Goal: Task Accomplishment & Management: Manage account settings

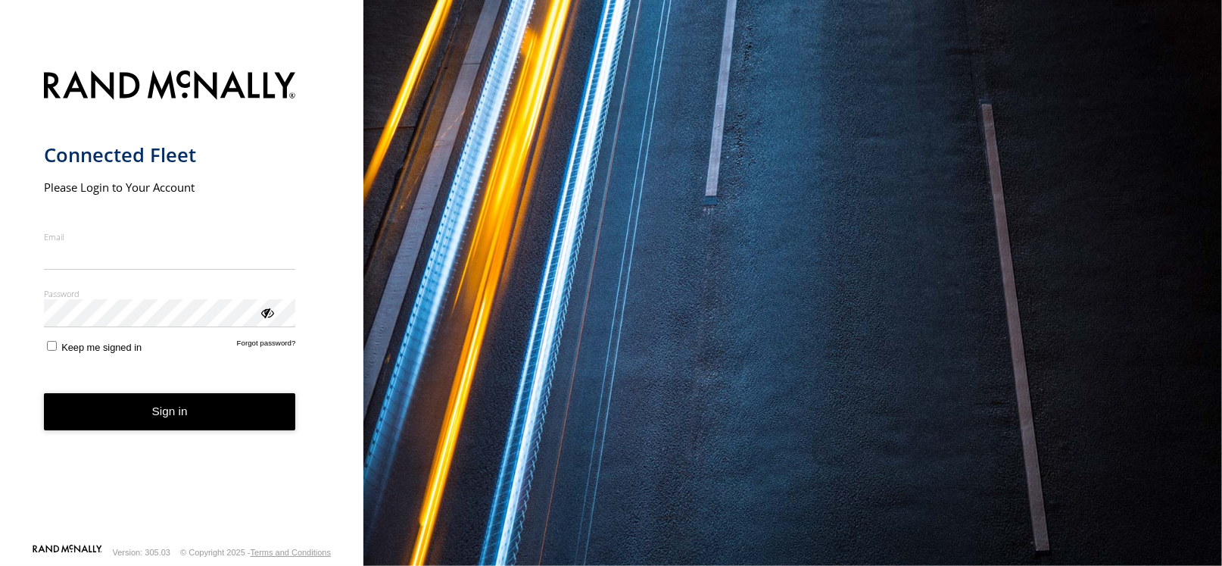
type input "**********"
click at [202, 417] on button "Sign in" at bounding box center [170, 411] width 252 height 37
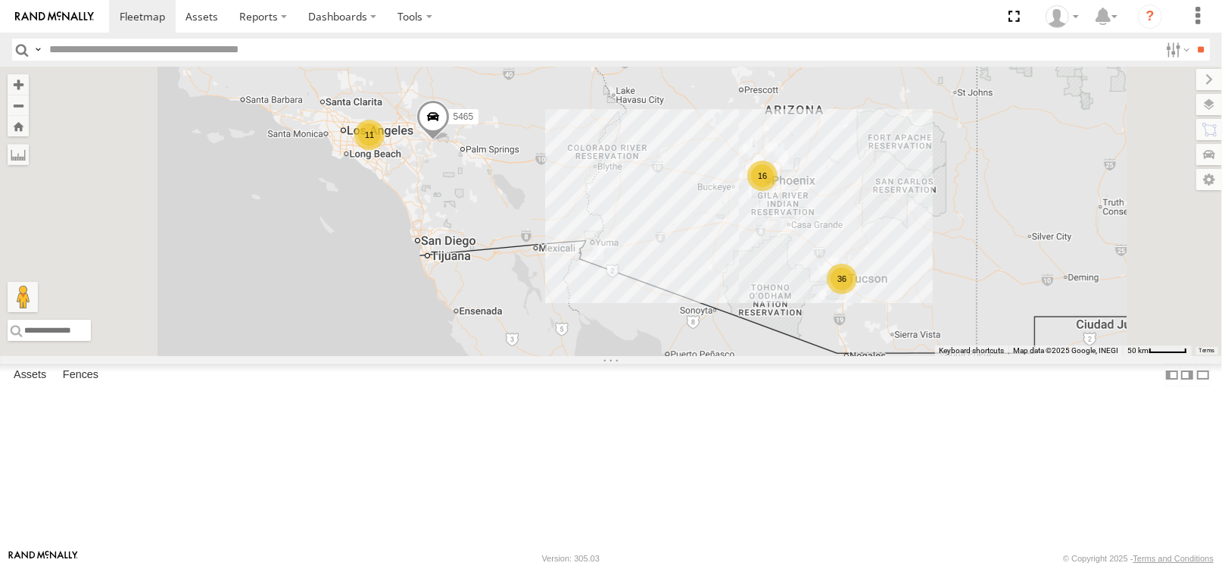
click at [778, 191] on div "16" at bounding box center [763, 176] width 30 height 30
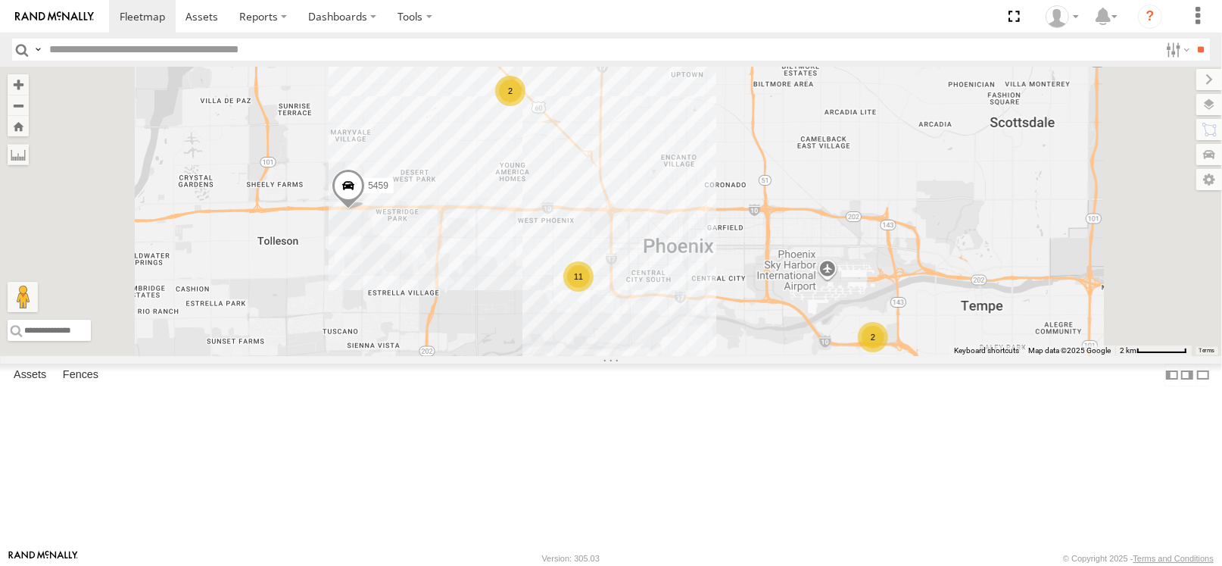
click at [526, 106] on div "2" at bounding box center [510, 91] width 30 height 30
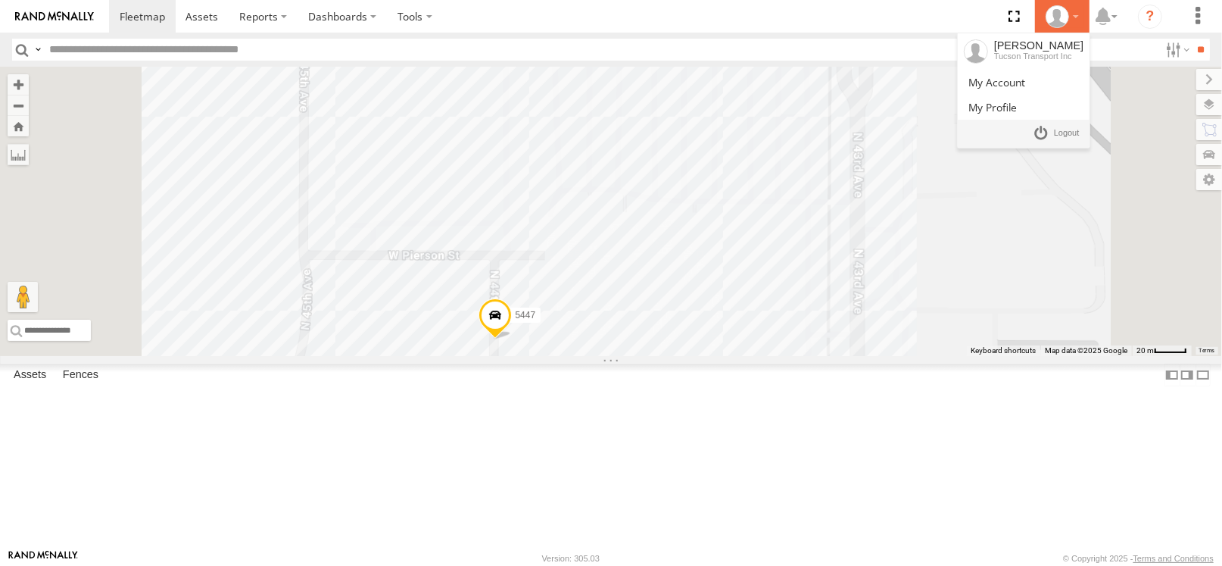
click at [1060, 10] on icon at bounding box center [1057, 16] width 23 height 23
click at [1051, 131] on link at bounding box center [1057, 134] width 56 height 22
